Goal: Find specific page/section: Find specific page/section

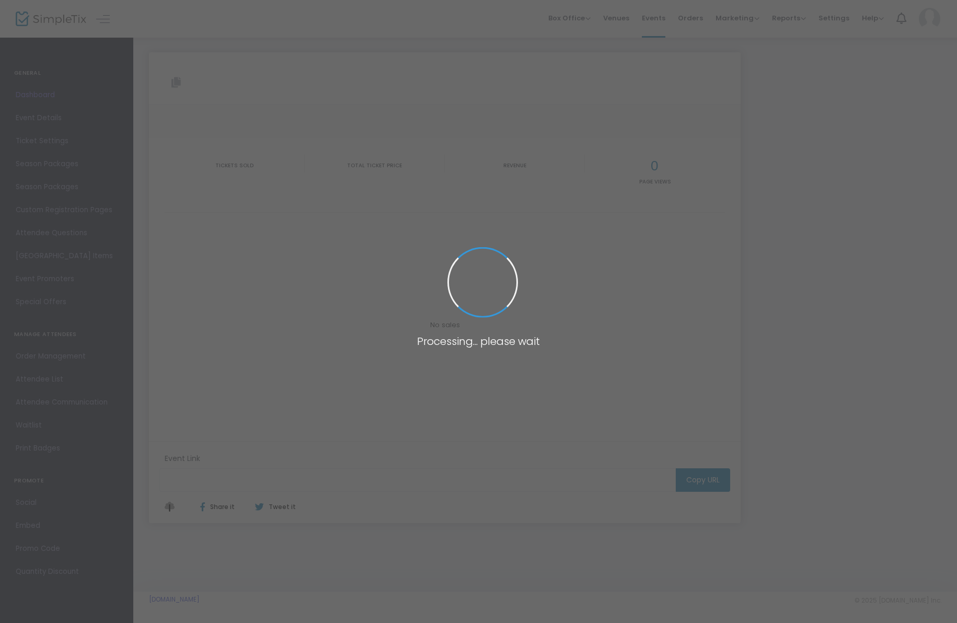
type input "[URL][DOMAIN_NAME]"
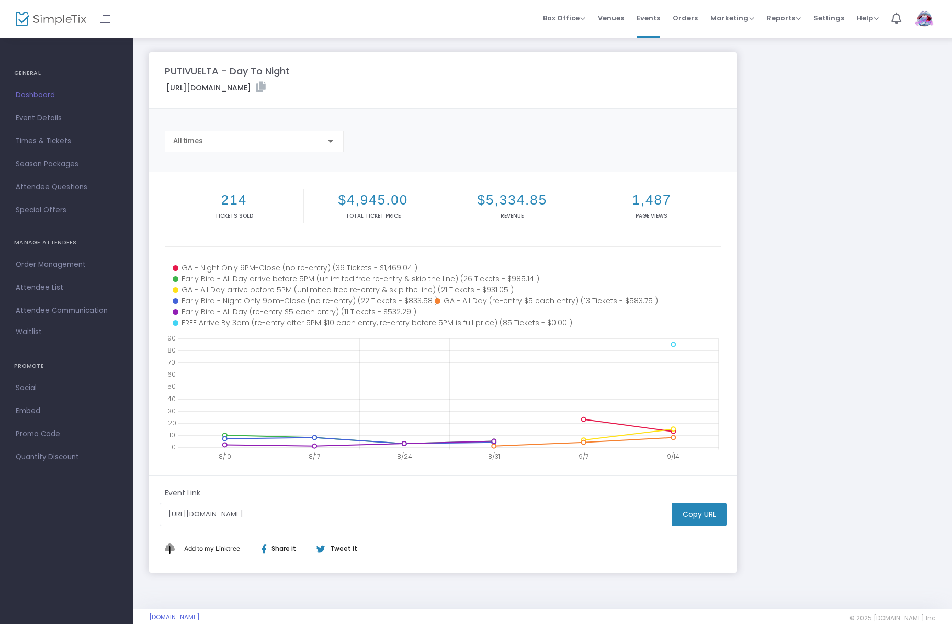
click at [849, 158] on div "PUTIVUELTA - Day To Night https://www.simpletix.com/e/putivuelta-day-to-night-t…" at bounding box center [542, 312] width 797 height 520
